Goal: Task Accomplishment & Management: Use online tool/utility

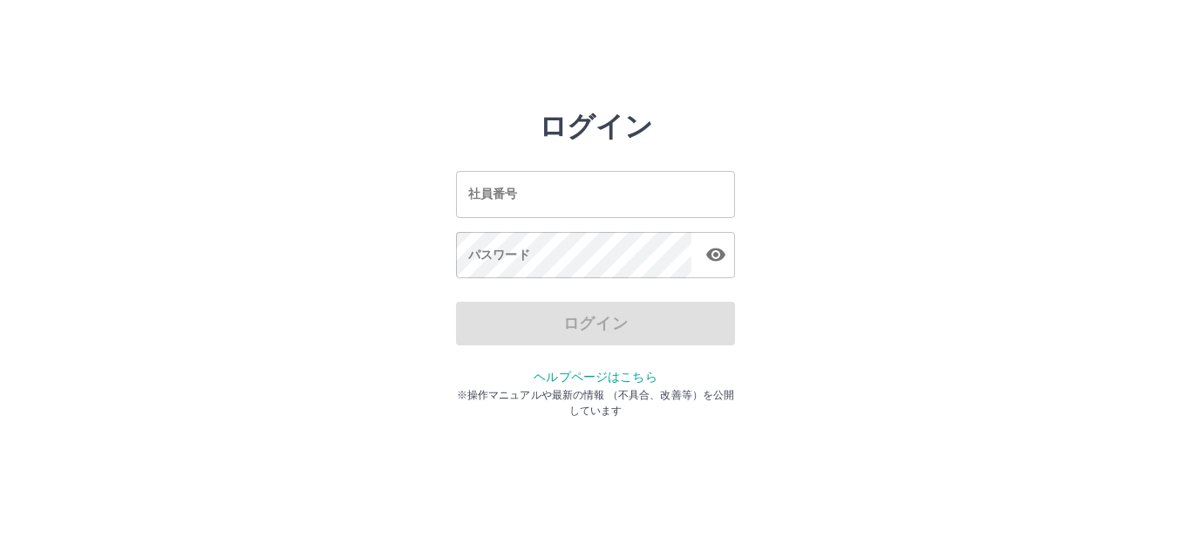
click at [601, 196] on input "社員番号" at bounding box center [595, 194] width 279 height 46
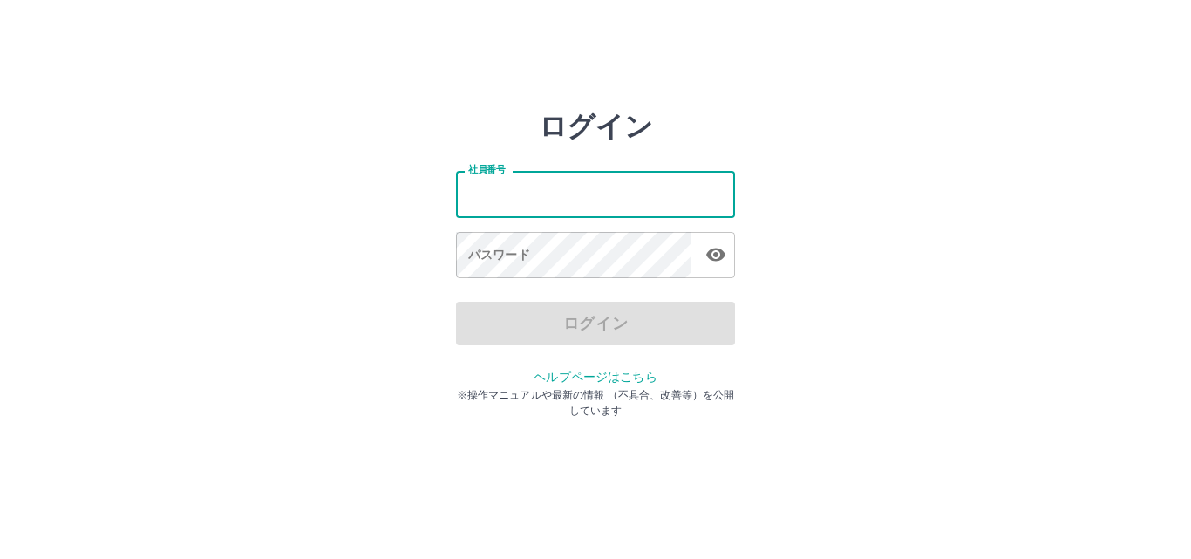
click at [541, 187] on input "社員番号" at bounding box center [595, 194] width 279 height 46
type input "*******"
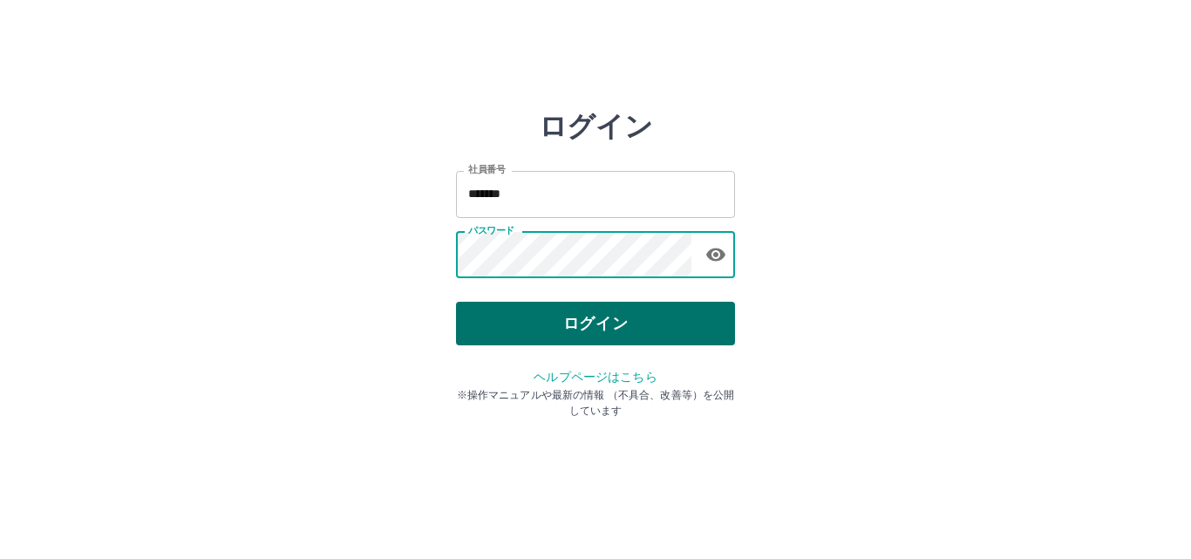
click at [554, 310] on button "ログイン" at bounding box center [595, 324] width 279 height 44
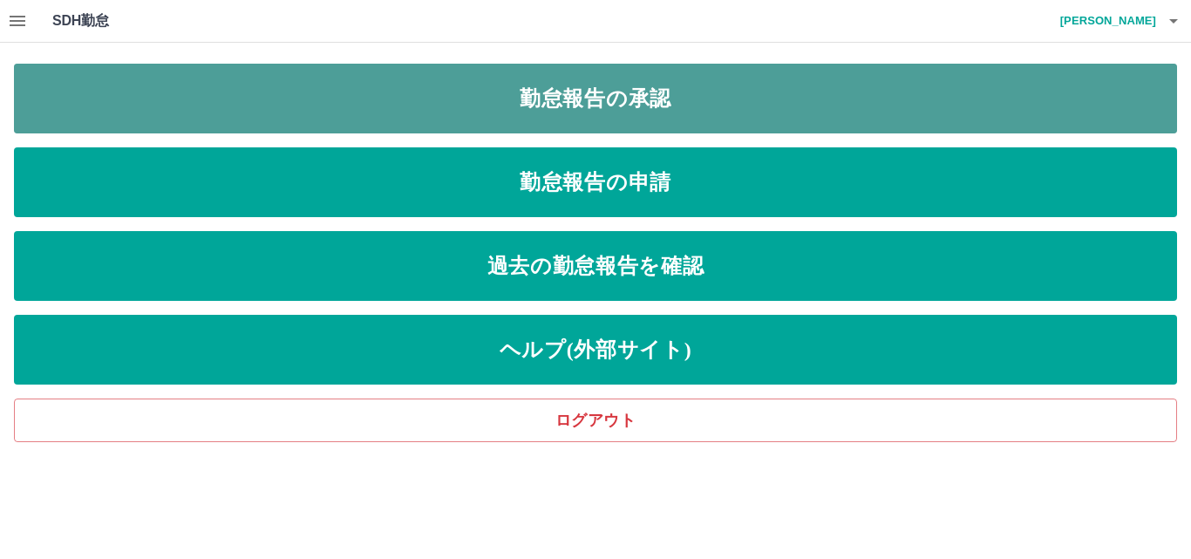
click at [655, 100] on link "勤怠報告の承認" at bounding box center [595, 99] width 1163 height 70
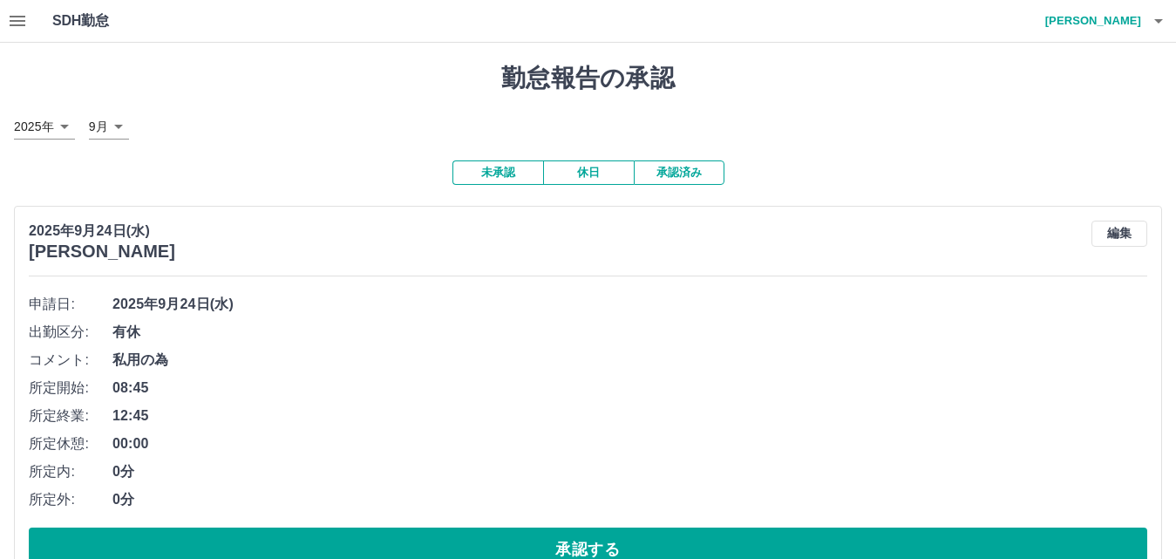
click at [718, 170] on button "承認済み" at bounding box center [679, 172] width 91 height 24
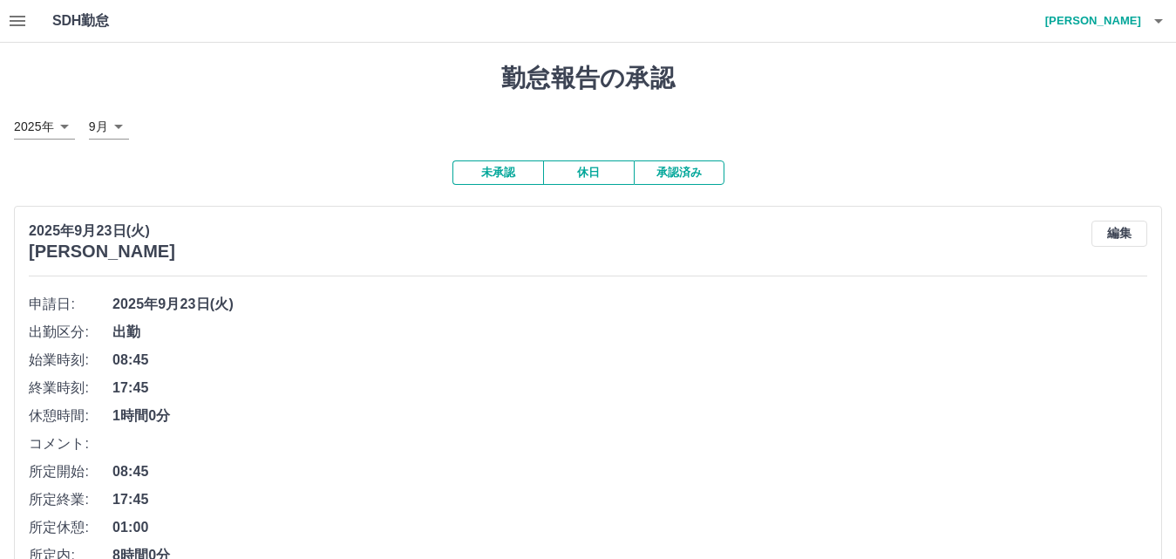
click at [1156, 17] on icon "button" at bounding box center [1158, 20] width 21 height 21
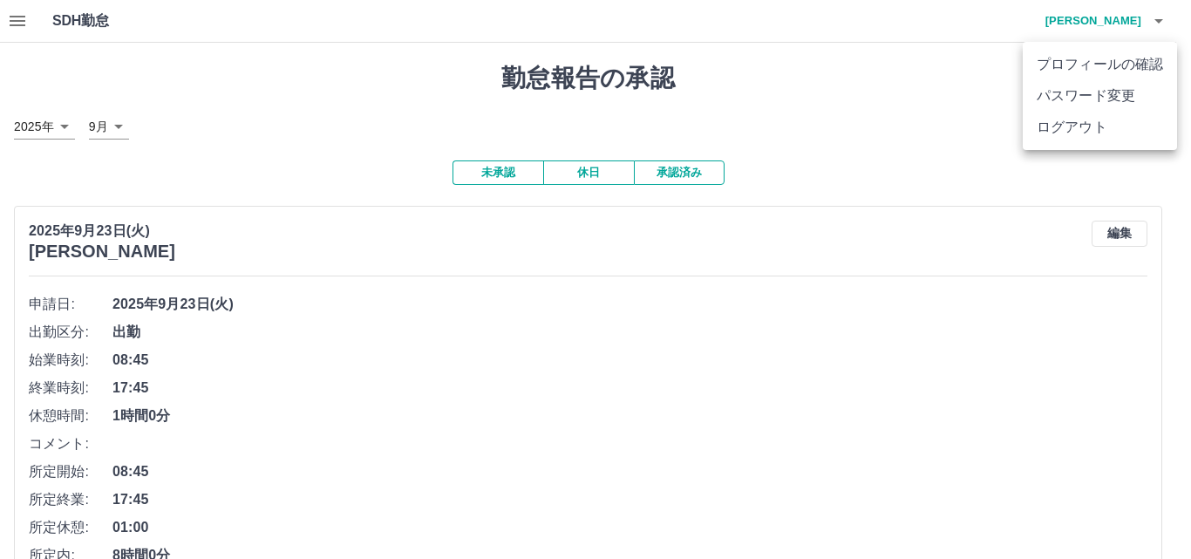
click at [1129, 130] on li "ログアウト" at bounding box center [1099, 127] width 154 height 31
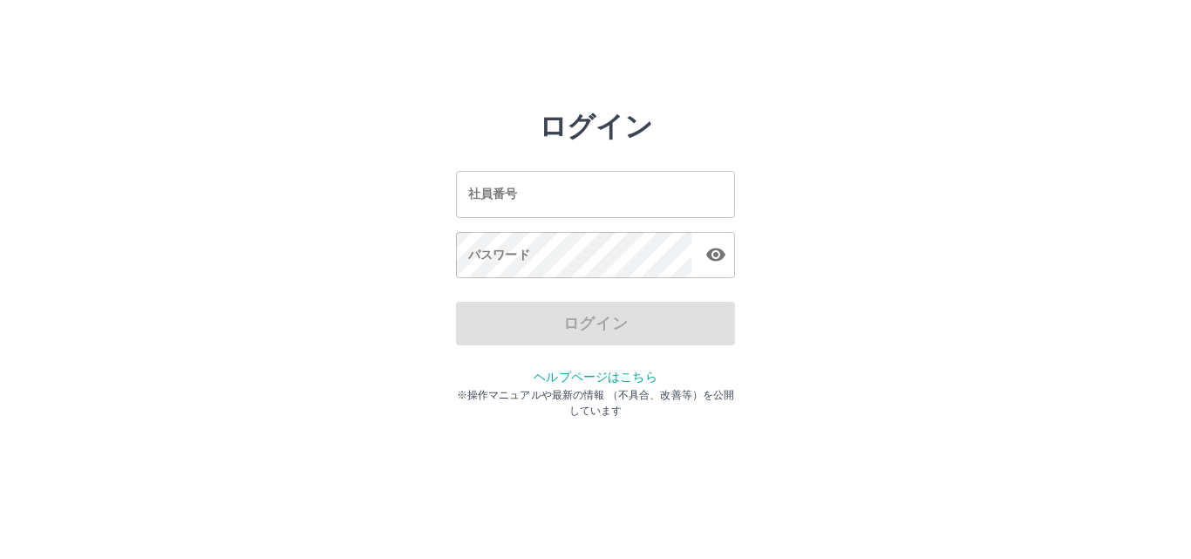
click at [592, 189] on input "社員番号" at bounding box center [595, 194] width 279 height 46
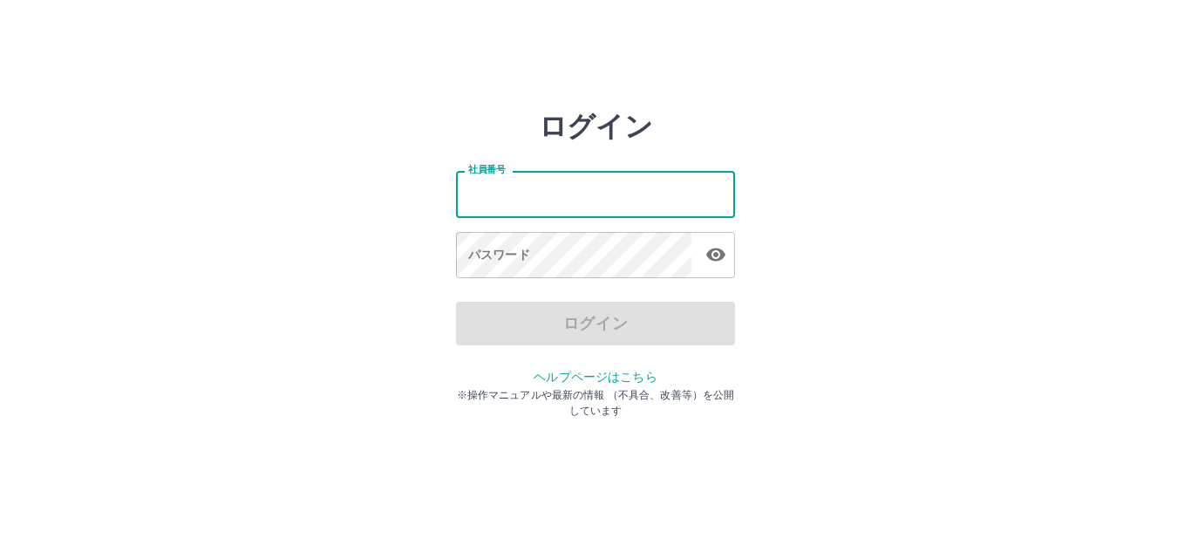
type input "*******"
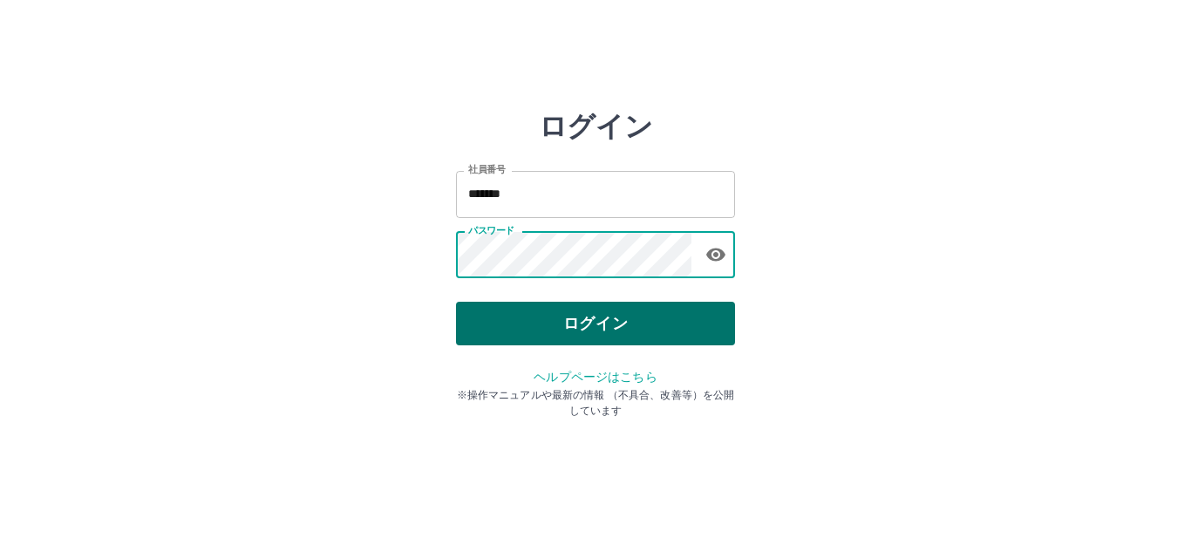
click at [545, 324] on button "ログイン" at bounding box center [595, 324] width 279 height 44
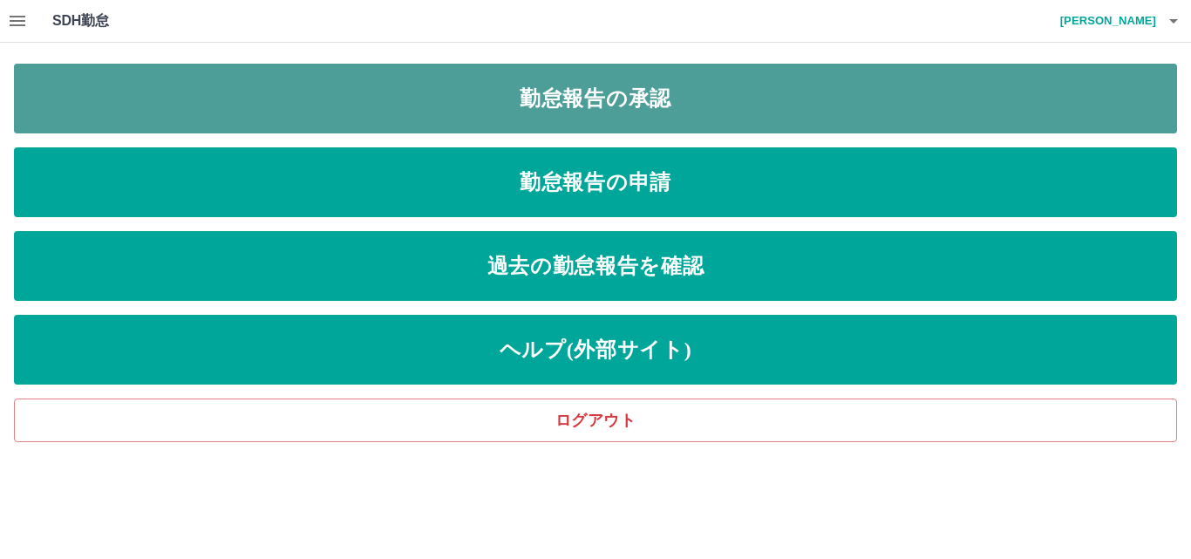
click at [561, 105] on link "勤怠報告の承認" at bounding box center [595, 99] width 1163 height 70
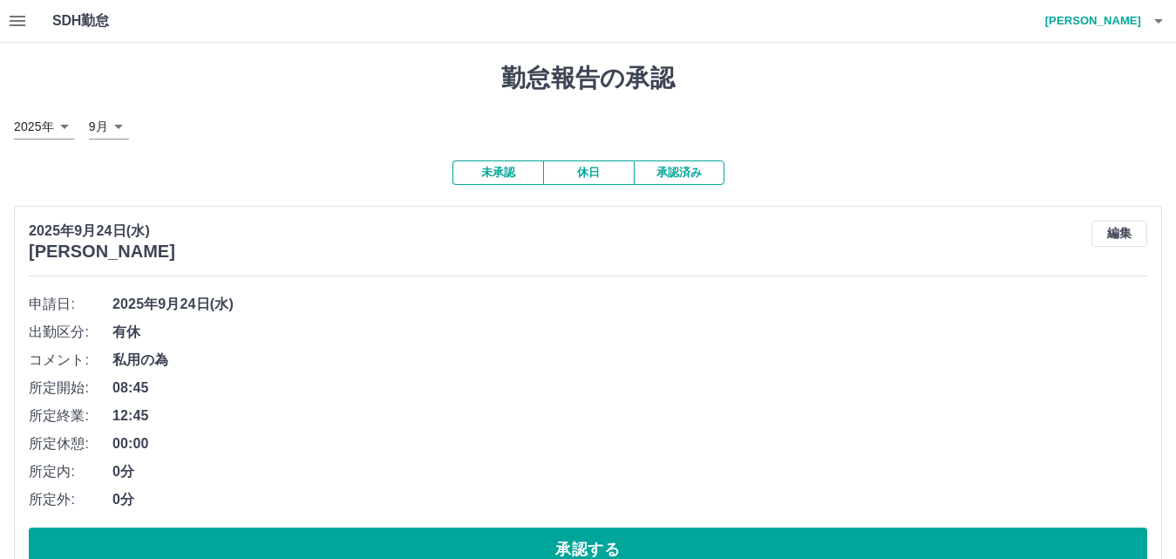
click at [657, 173] on button "承認済み" at bounding box center [679, 172] width 91 height 24
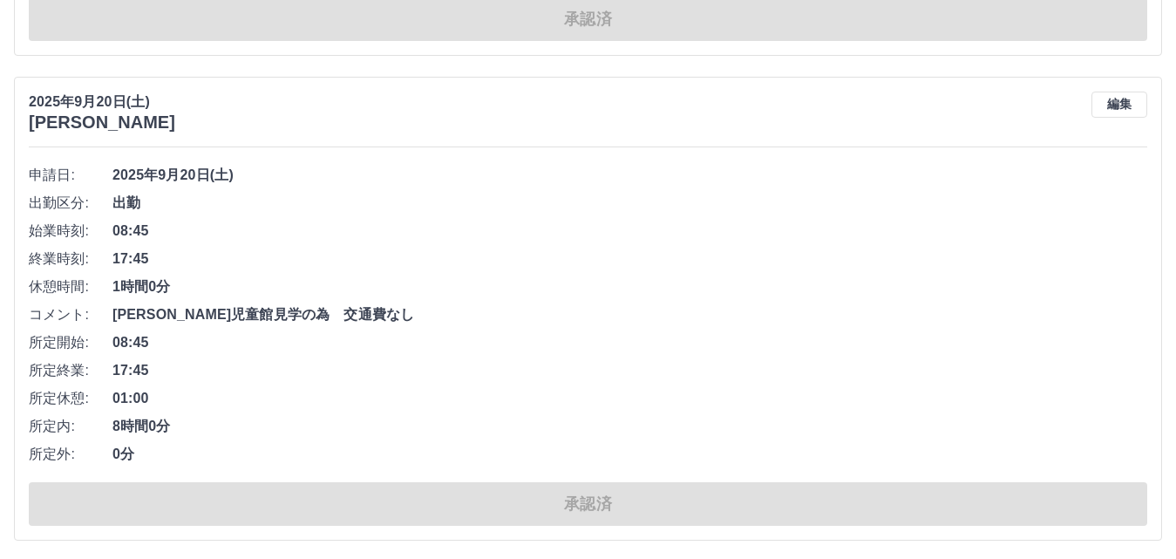
scroll to position [5845, 0]
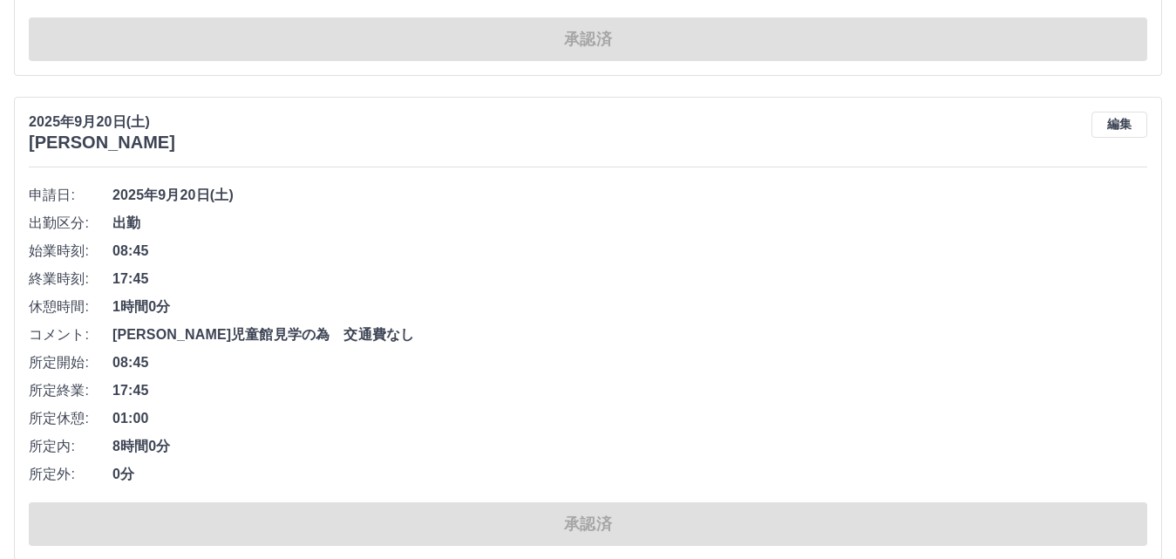
click at [1140, 111] on div "2025年9月20日(土) 林　絢子 編集 申請日: 2025年9月20日(土) 出勤区分: 出勤 始業時刻: 08:45 終業時刻: 17:45 休憩時間:…" at bounding box center [588, 329] width 1148 height 464
click at [1131, 119] on button "編集" at bounding box center [1119, 125] width 56 height 26
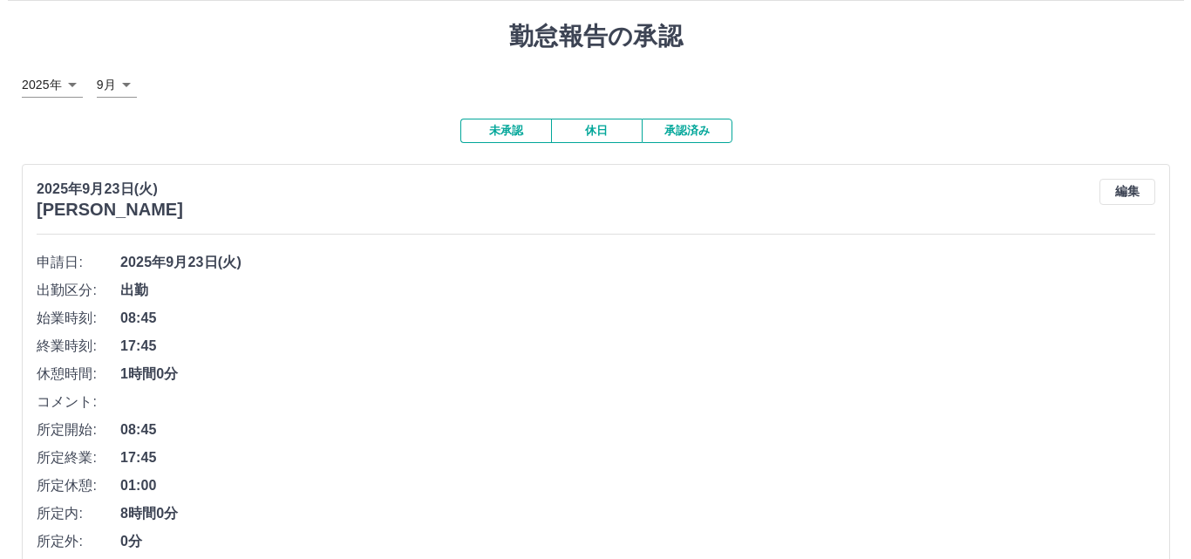
scroll to position [0, 0]
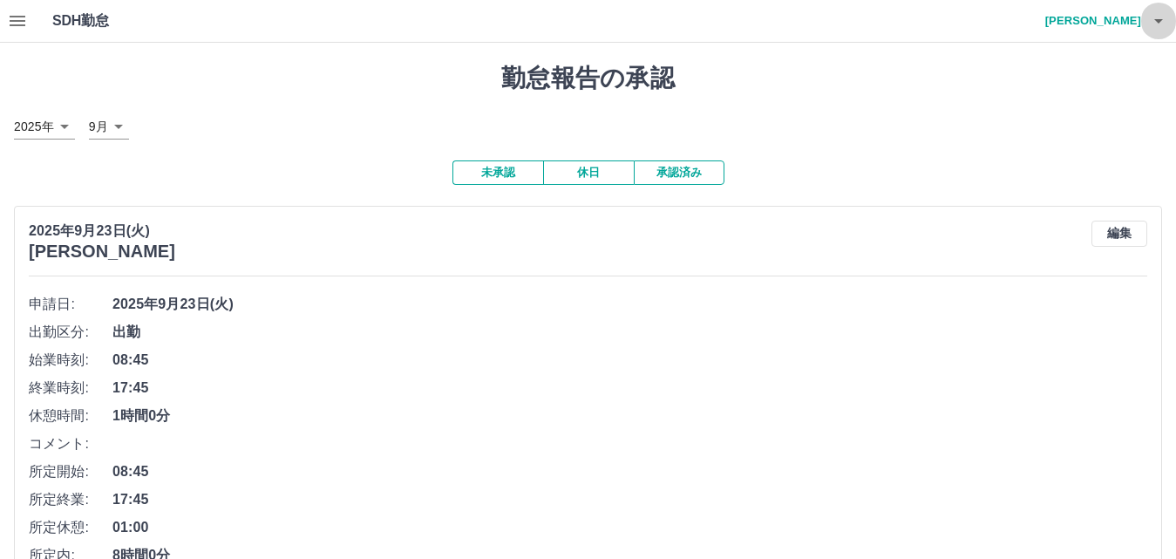
click at [1151, 17] on icon "button" at bounding box center [1158, 20] width 21 height 21
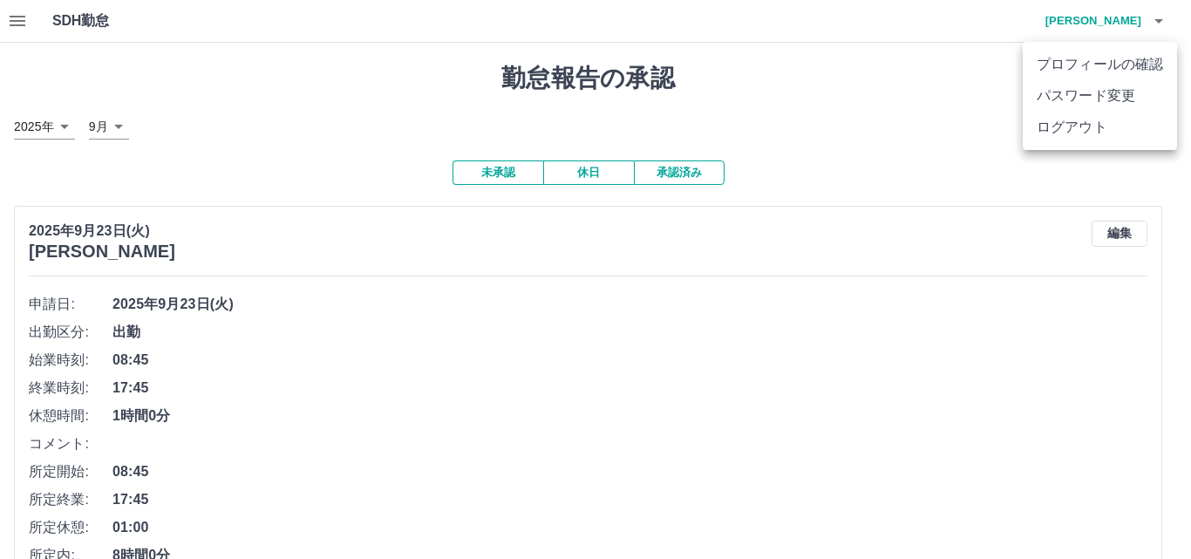
click at [1111, 120] on li "ログアウト" at bounding box center [1099, 127] width 154 height 31
